Goal: Understand process/instructions: Learn how to perform a task or action

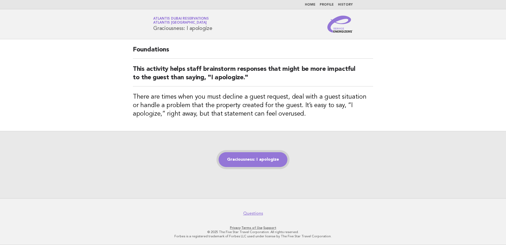
click at [246, 159] on link "Graciousness: I apologize" at bounding box center [253, 159] width 69 height 15
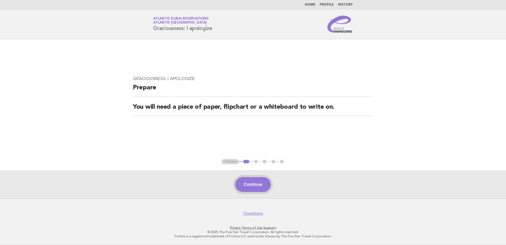
click at [248, 185] on button "Continue" at bounding box center [252, 184] width 35 height 15
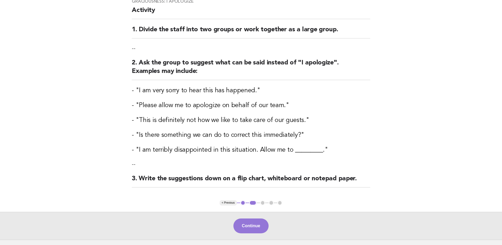
scroll to position [88, 0]
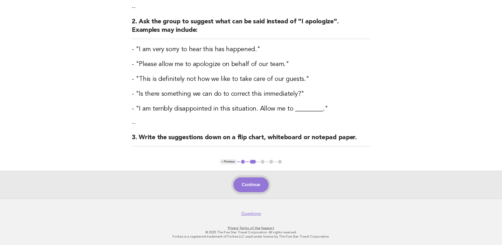
click at [249, 183] on button "Continue" at bounding box center [251, 184] width 35 height 15
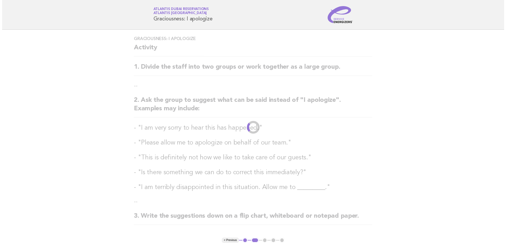
scroll to position [0, 0]
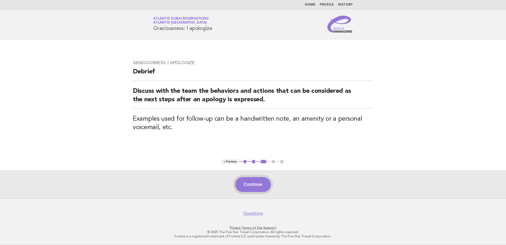
click at [258, 180] on button "Continue" at bounding box center [252, 184] width 35 height 15
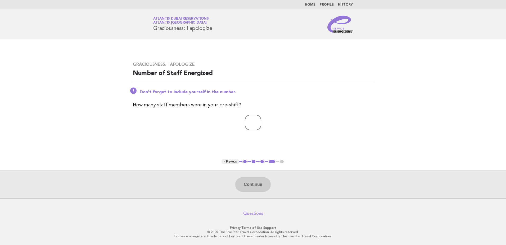
click at [252, 120] on input "number" at bounding box center [253, 122] width 16 height 15
type input "*"
click at [258, 183] on button "Continue" at bounding box center [252, 184] width 35 height 15
